Goal: Navigation & Orientation: Find specific page/section

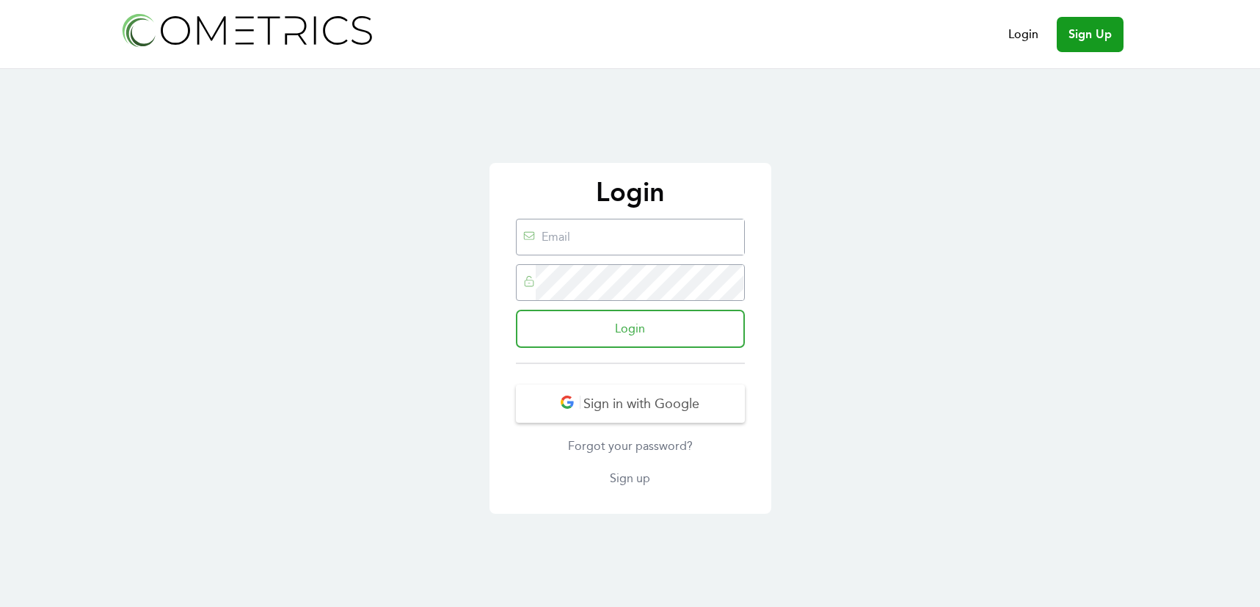
type input "sandy@cometrics.io"
click at [584, 325] on input "Login" at bounding box center [630, 329] width 229 height 38
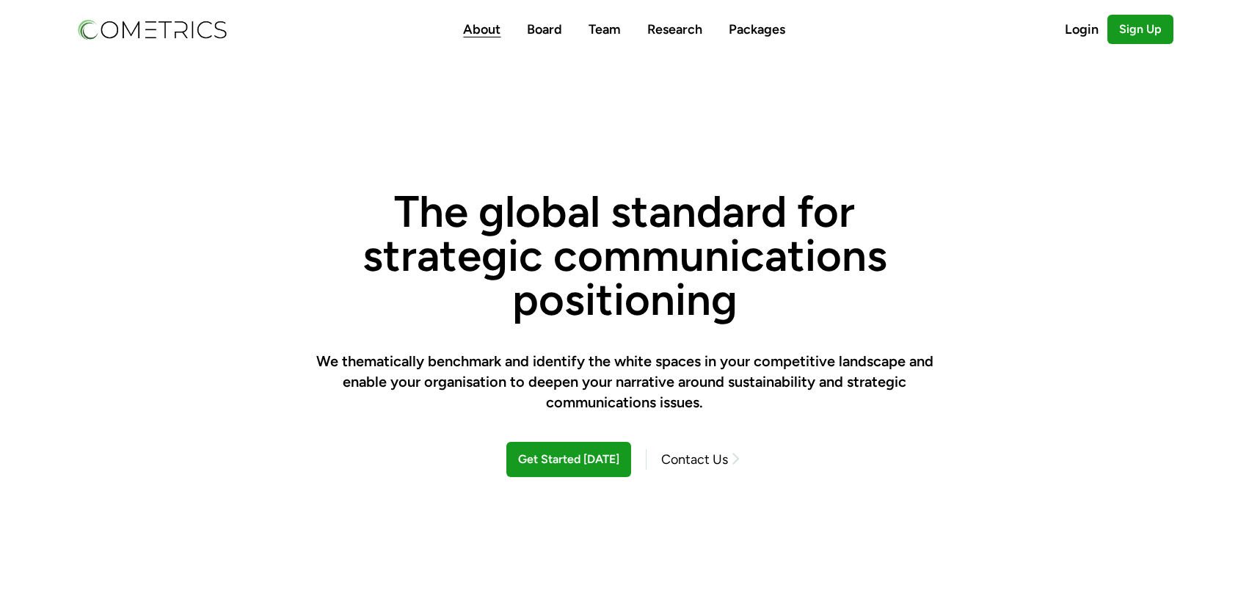
click at [484, 29] on link "About" at bounding box center [481, 29] width 37 height 16
